Goal: Check status: Check status

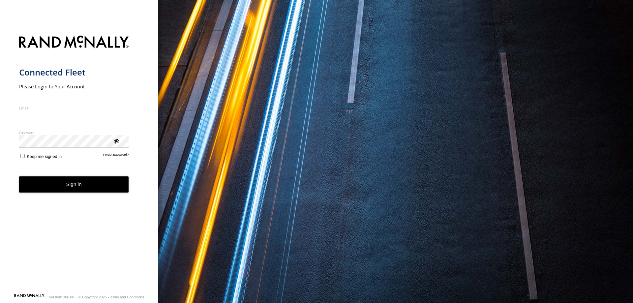
type input "**********"
click at [122, 121] on input "**********" at bounding box center [74, 116] width 110 height 12
click at [87, 187] on button "Sign in" at bounding box center [74, 184] width 110 height 16
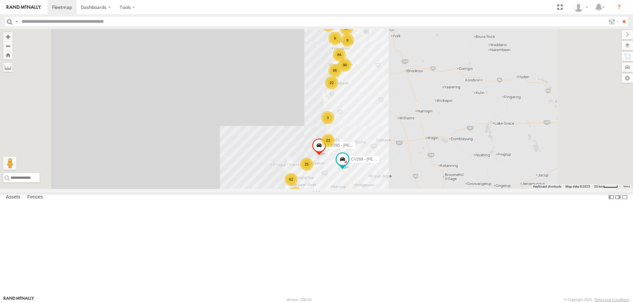
click at [42, 20] on input "text" at bounding box center [312, 22] width 587 height 10
type input "*****"
click at [620, 17] on input "**" at bounding box center [624, 22] width 8 height 10
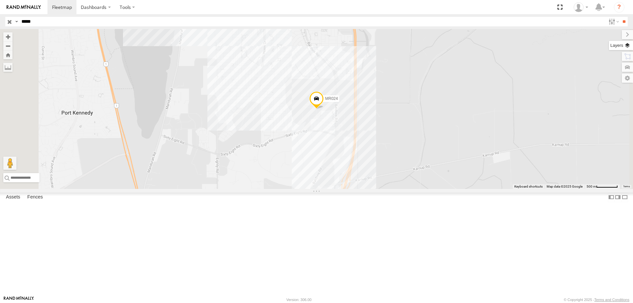
click at [627, 46] on label at bounding box center [621, 45] width 24 height 9
click at [0, 0] on span "Basemaps" at bounding box center [0, 0] width 0 height 0
click at [0, 0] on span "Satellite + Roadmap" at bounding box center [0, 0] width 0 height 0
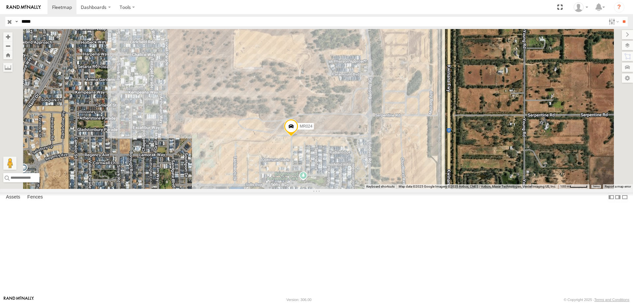
drag, startPoint x: 400, startPoint y: 150, endPoint x: 382, endPoint y: 229, distance: 81.4
click at [382, 189] on div "MR024" at bounding box center [316, 109] width 633 height 160
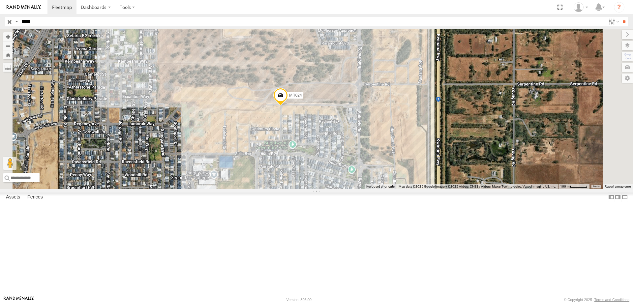
drag, startPoint x: 349, startPoint y: 254, endPoint x: 338, endPoint y: 222, distance: 33.7
click at [338, 189] on div "MR024" at bounding box center [316, 109] width 633 height 160
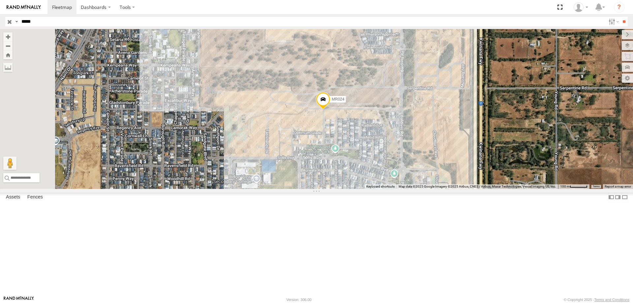
drag, startPoint x: 378, startPoint y: 204, endPoint x: 428, endPoint y: 219, distance: 52.3
click at [422, 189] on div "MR024" at bounding box center [316, 109] width 633 height 160
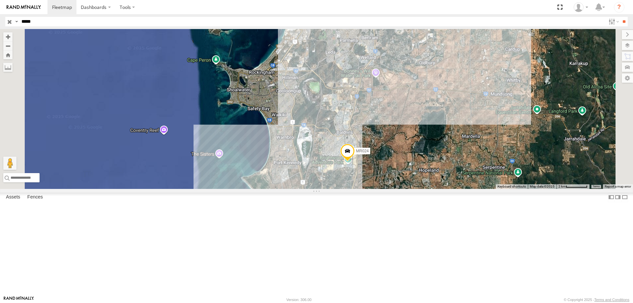
drag, startPoint x: 385, startPoint y: 230, endPoint x: 403, endPoint y: 219, distance: 21.0
click at [403, 189] on div "MR024" at bounding box center [316, 109] width 633 height 160
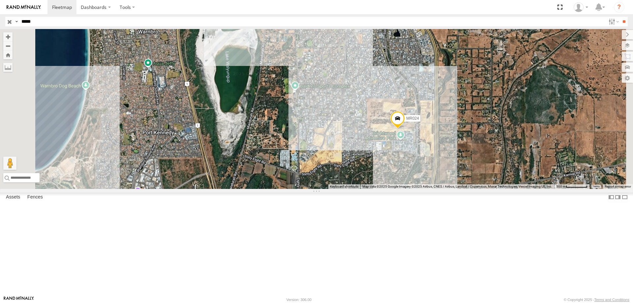
drag, startPoint x: 414, startPoint y: 237, endPoint x: 461, endPoint y: 233, distance: 47.0
click at [461, 189] on div "MR024" at bounding box center [316, 109] width 633 height 160
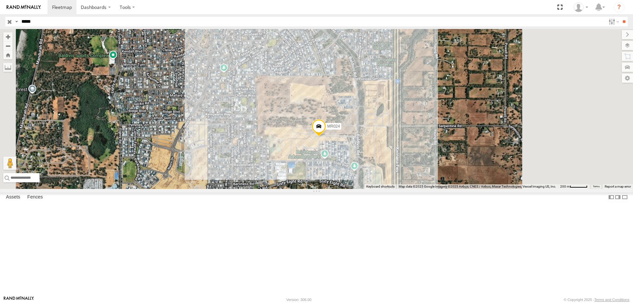
drag, startPoint x: 481, startPoint y: 229, endPoint x: 424, endPoint y: 177, distance: 77.3
click at [426, 177] on div "MR024" at bounding box center [316, 109] width 633 height 160
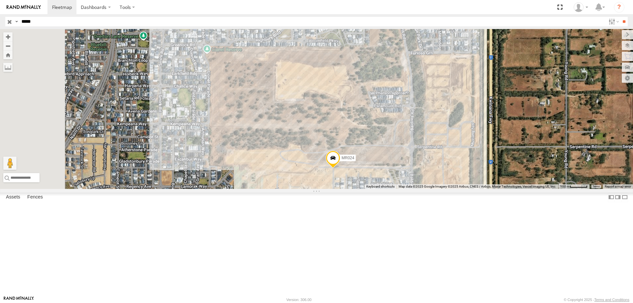
drag, startPoint x: 421, startPoint y: 185, endPoint x: 443, endPoint y: 230, distance: 49.5
click at [443, 189] on div "MR024" at bounding box center [316, 109] width 633 height 160
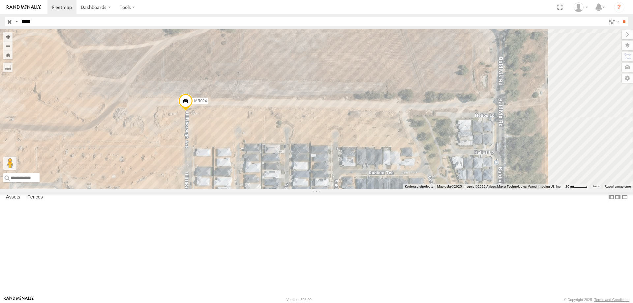
drag, startPoint x: 438, startPoint y: 246, endPoint x: 352, endPoint y: 149, distance: 128.9
click at [352, 149] on div "MR024" at bounding box center [316, 109] width 633 height 160
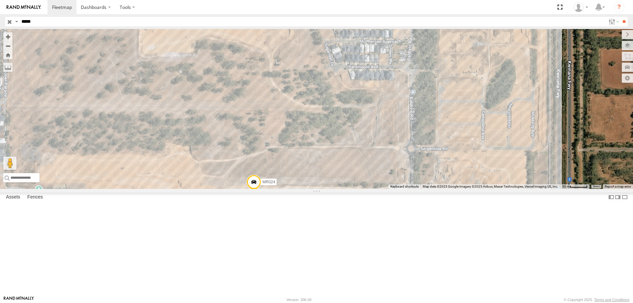
drag, startPoint x: 313, startPoint y: 189, endPoint x: 351, endPoint y: 297, distance: 113.9
click at [351, 297] on body "Dashboards ?" at bounding box center [316, 151] width 633 height 303
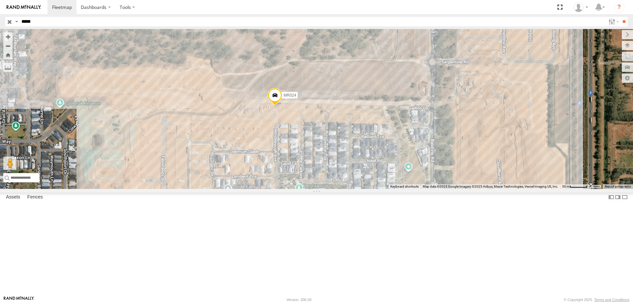
drag, startPoint x: 353, startPoint y: 230, endPoint x: 387, endPoint y: 108, distance: 126.7
click at [387, 108] on div "MR024" at bounding box center [316, 109] width 633 height 160
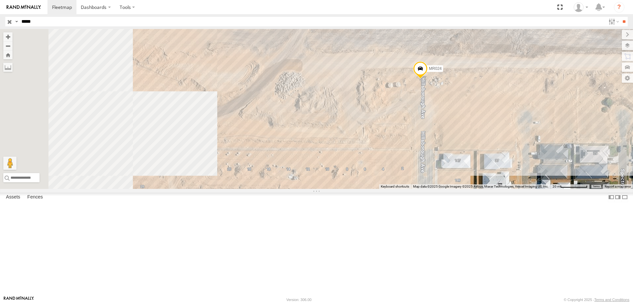
drag, startPoint x: 252, startPoint y: 165, endPoint x: 408, endPoint y: 153, distance: 156.4
click at [408, 153] on div "MR024" at bounding box center [316, 109] width 633 height 160
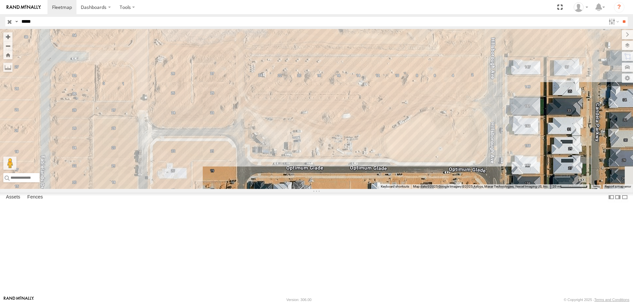
drag, startPoint x: 340, startPoint y: 224, endPoint x: 405, endPoint y: 128, distance: 116.0
click at [405, 128] on div "MR024" at bounding box center [316, 109] width 633 height 160
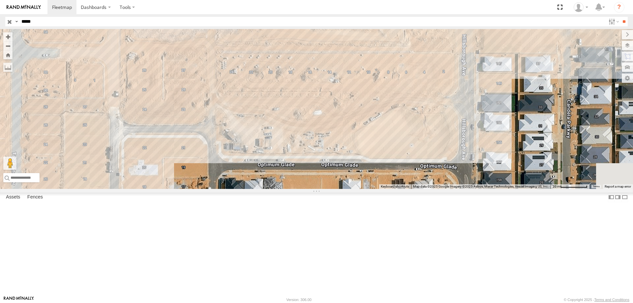
drag, startPoint x: 472, startPoint y: 197, endPoint x: 446, endPoint y: 195, distance: 26.5
click at [446, 189] on div "MR024" at bounding box center [316, 109] width 633 height 160
